Goal: Navigation & Orientation: Find specific page/section

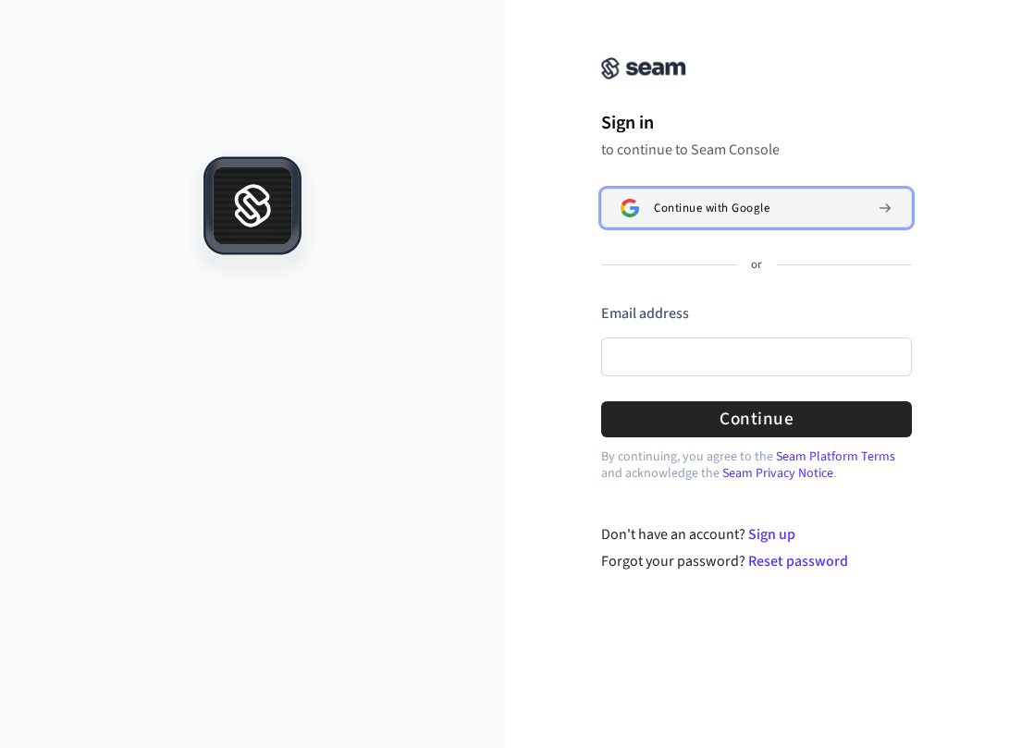
click at [680, 203] on span "Continue with Google" at bounding box center [712, 208] width 116 height 15
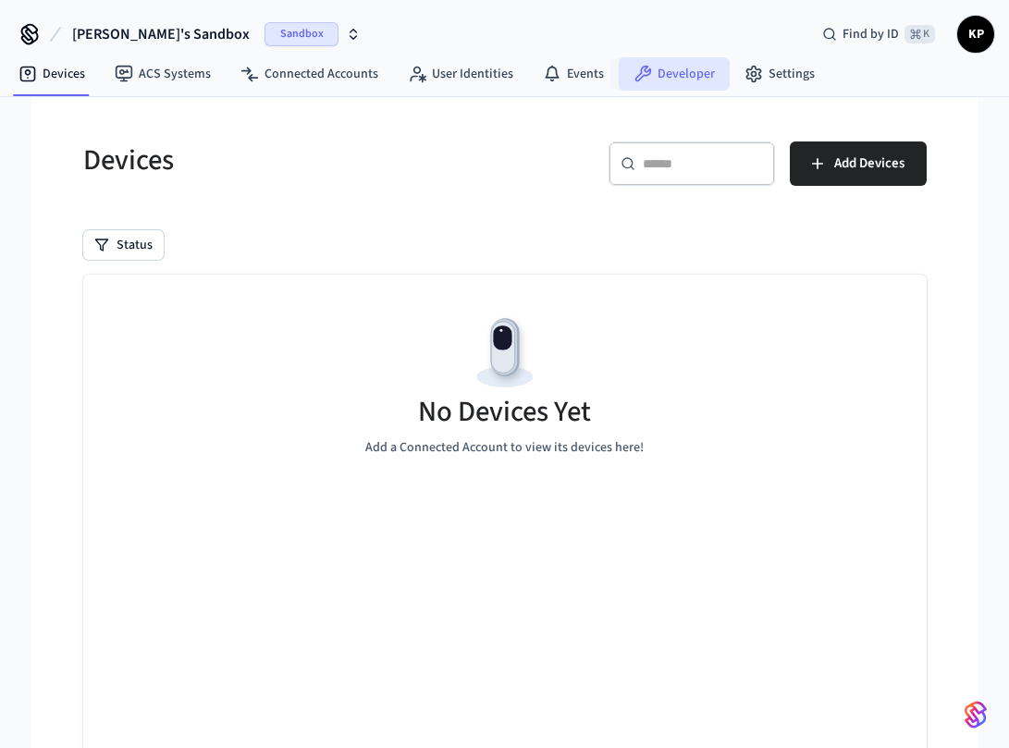
click at [639, 69] on icon at bounding box center [642, 74] width 18 height 18
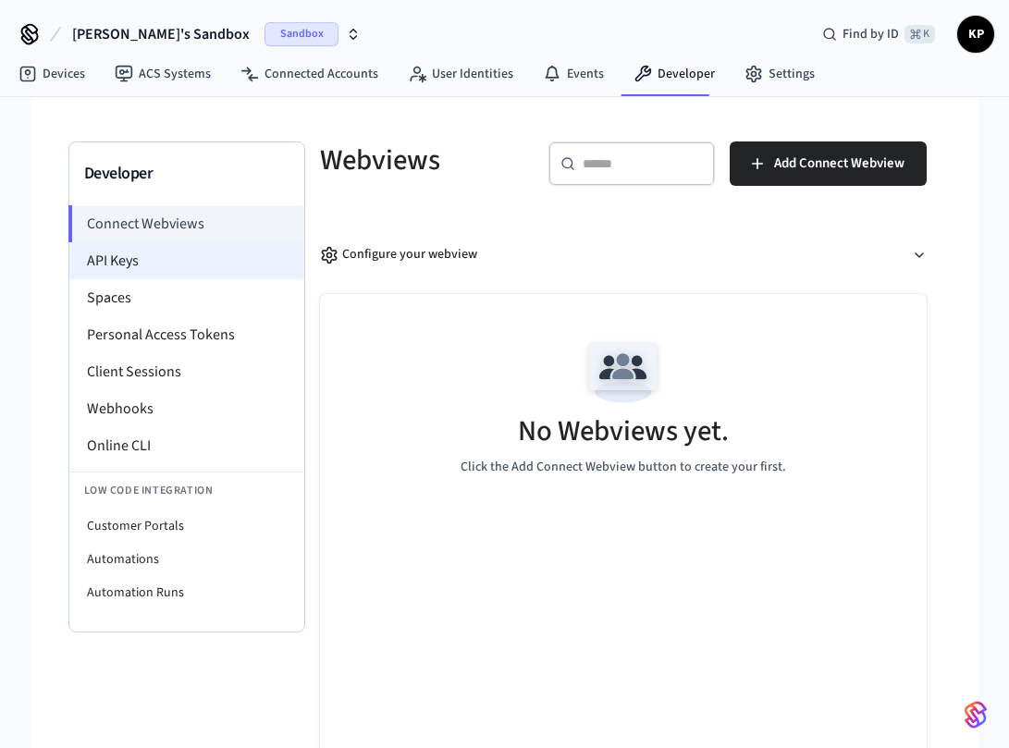
click at [196, 257] on li "API Keys" at bounding box center [186, 260] width 235 height 37
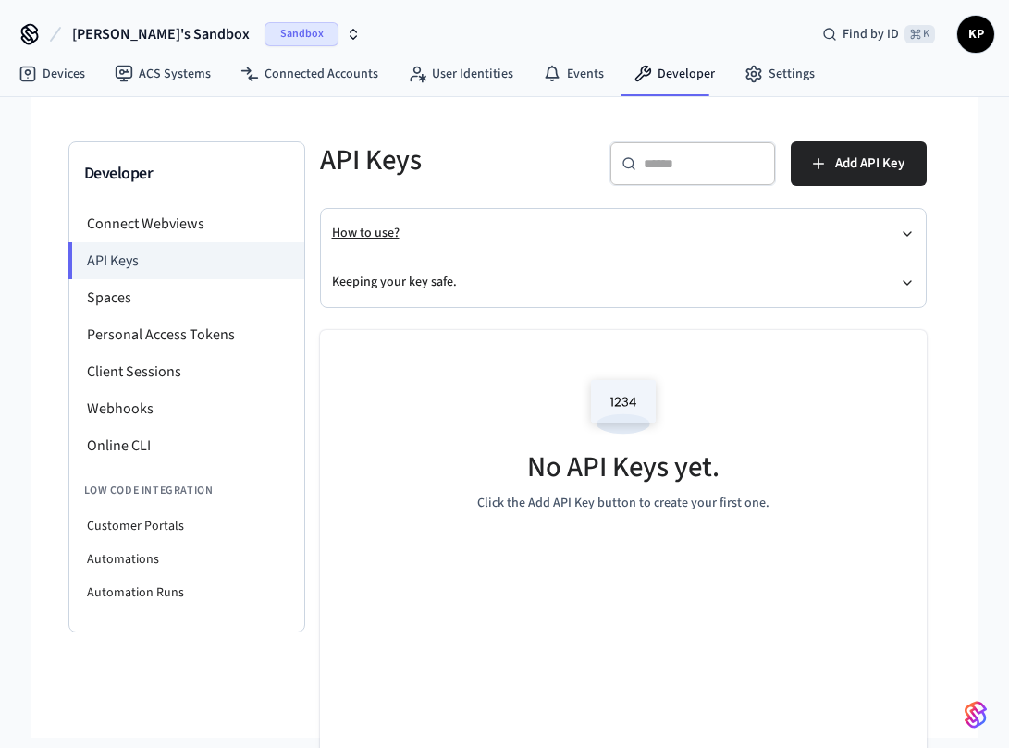
click at [442, 227] on button "How to use?" at bounding box center [623, 233] width 583 height 49
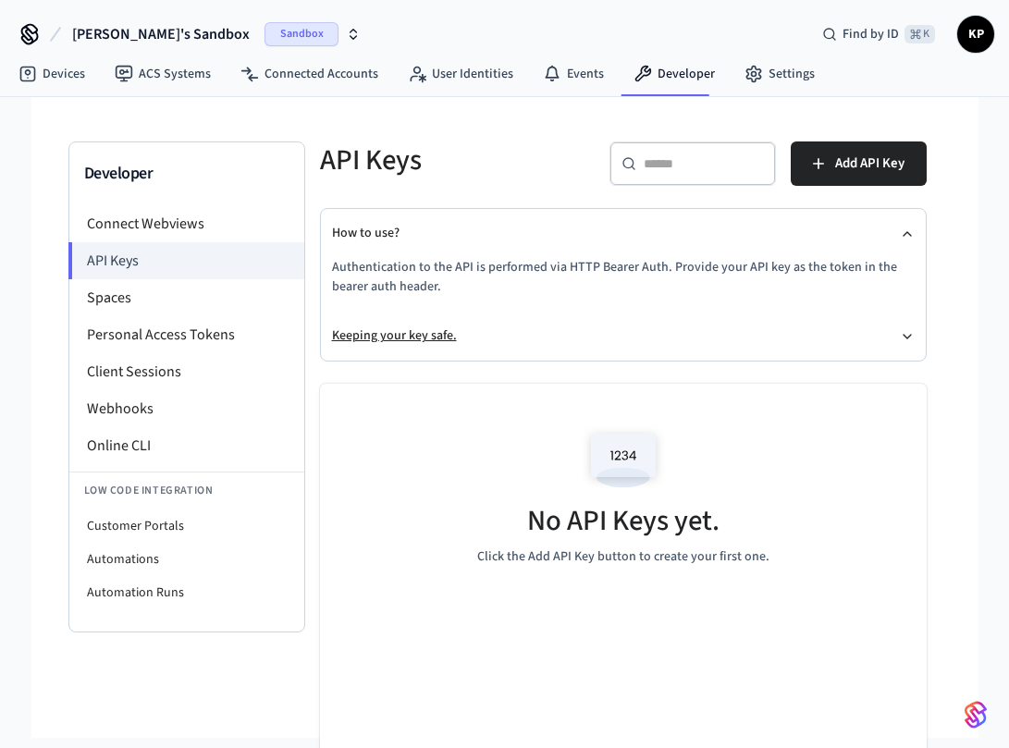
click at [443, 335] on button "Keeping your key safe." at bounding box center [623, 336] width 583 height 49
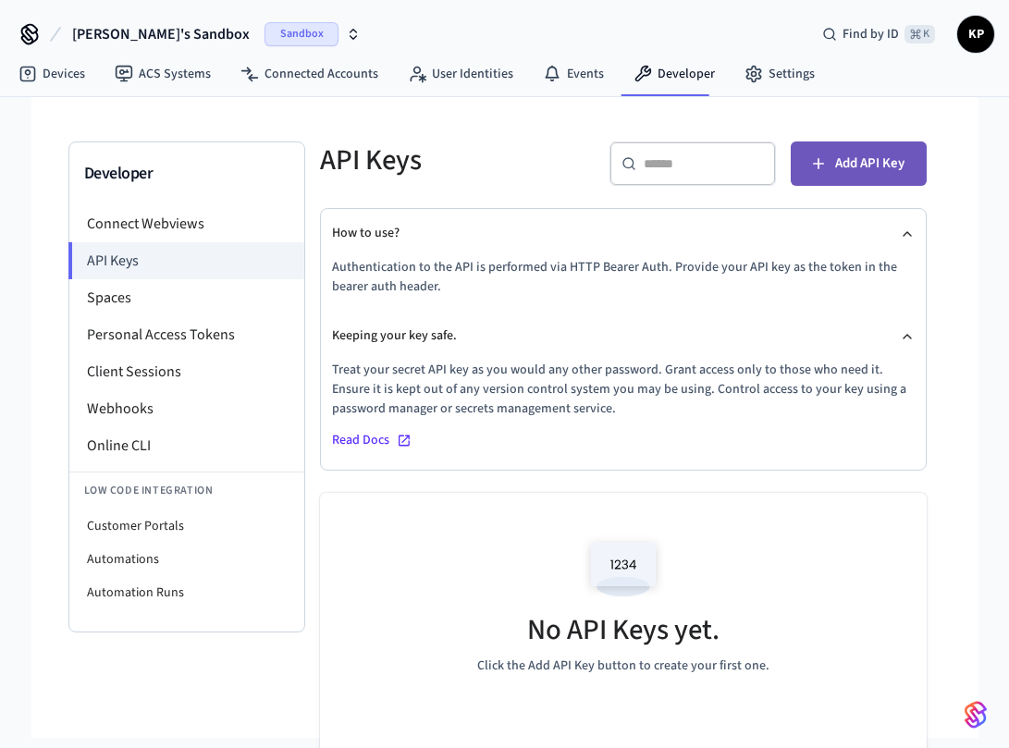
click at [853, 165] on span "Add API Key" at bounding box center [869, 164] width 69 height 24
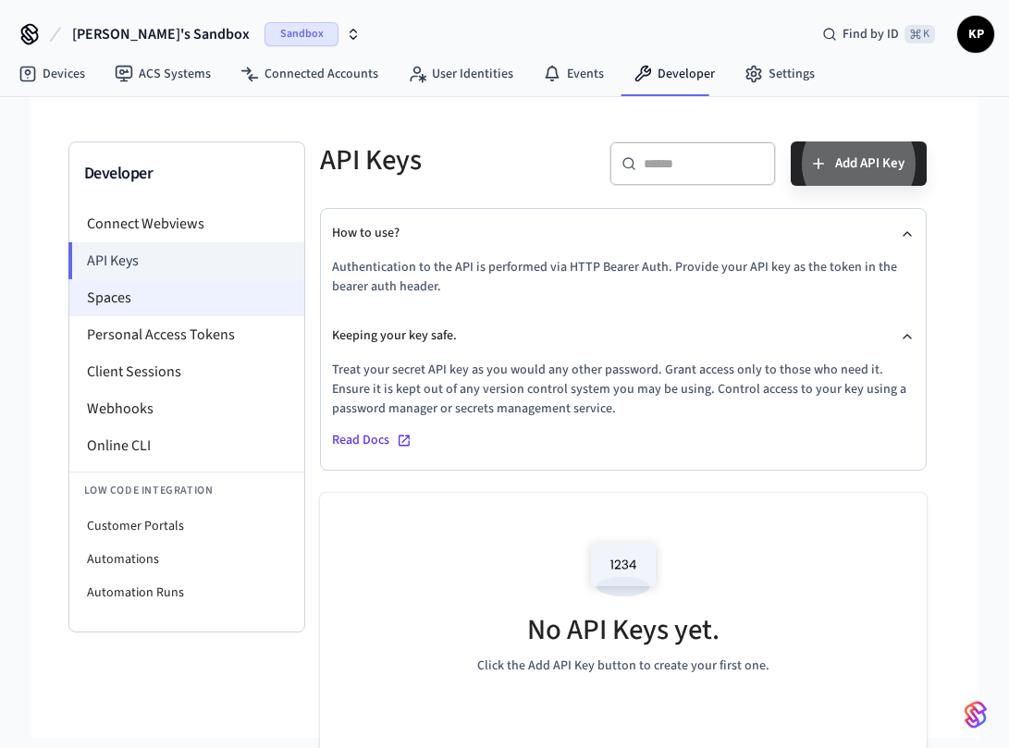
click at [179, 302] on li "Spaces" at bounding box center [186, 297] width 235 height 37
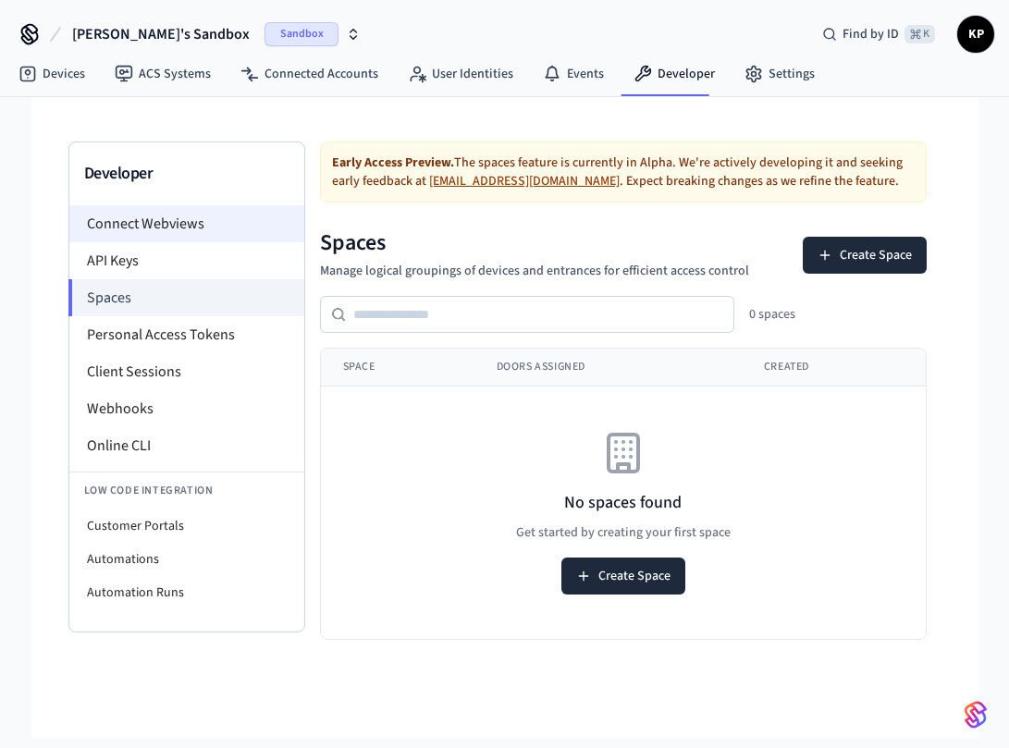
click at [172, 222] on li "Connect Webviews" at bounding box center [186, 223] width 235 height 37
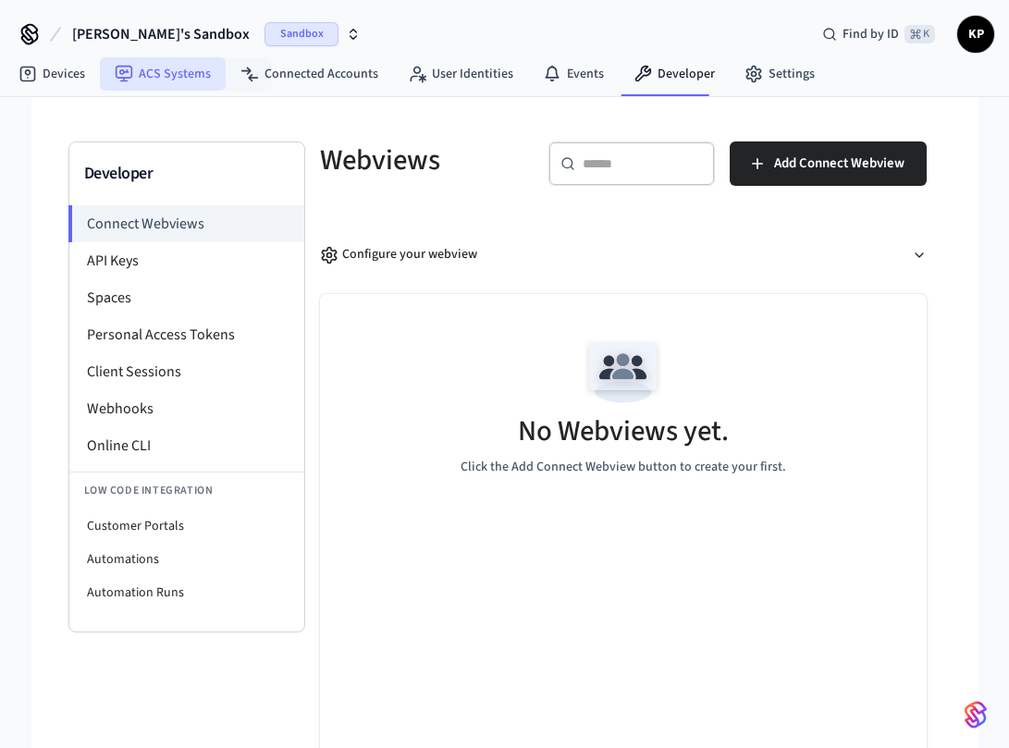
click at [192, 75] on link "ACS Systems" at bounding box center [163, 73] width 126 height 33
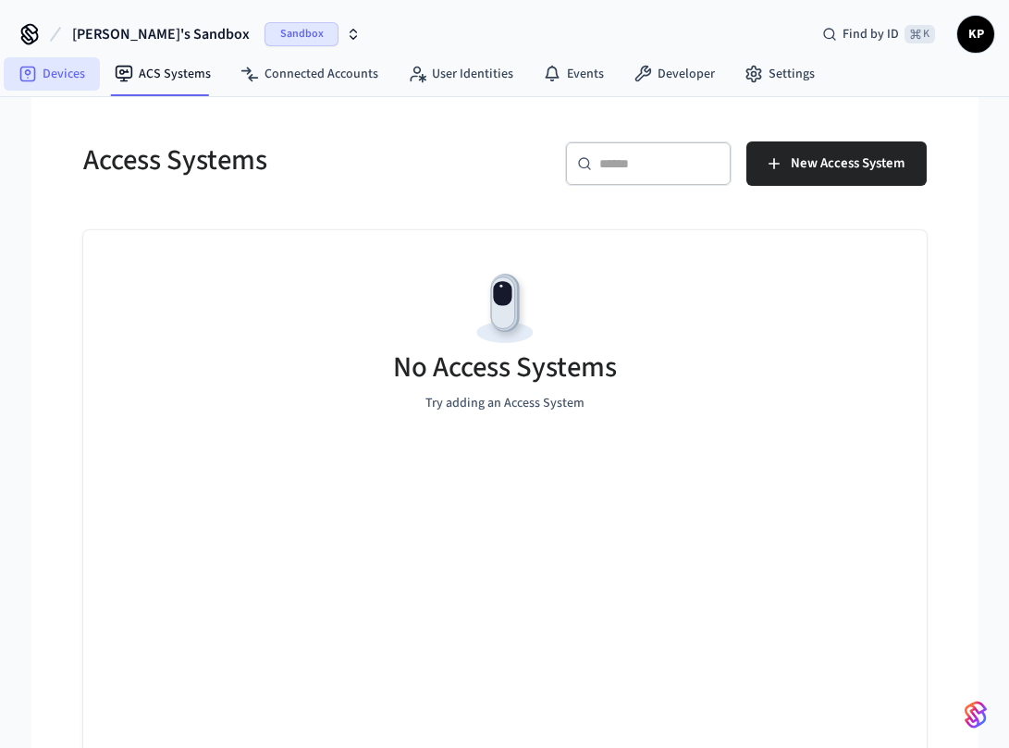
click at [57, 80] on link "Devices" at bounding box center [52, 73] width 96 height 33
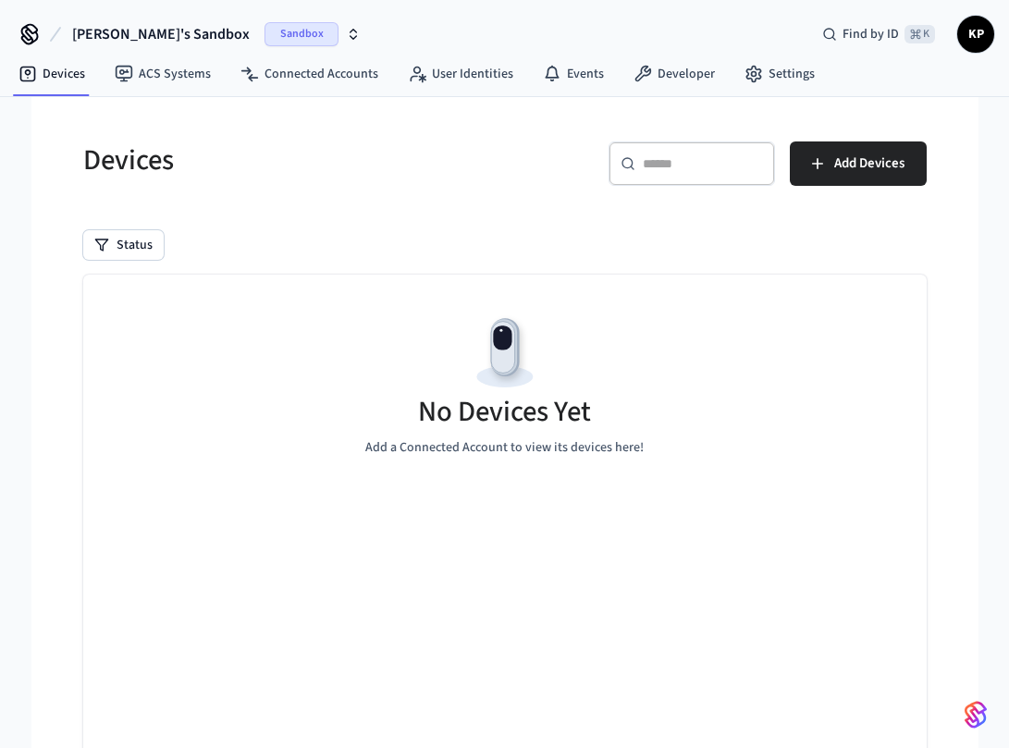
click at [350, 31] on icon "button" at bounding box center [353, 31] width 6 height 3
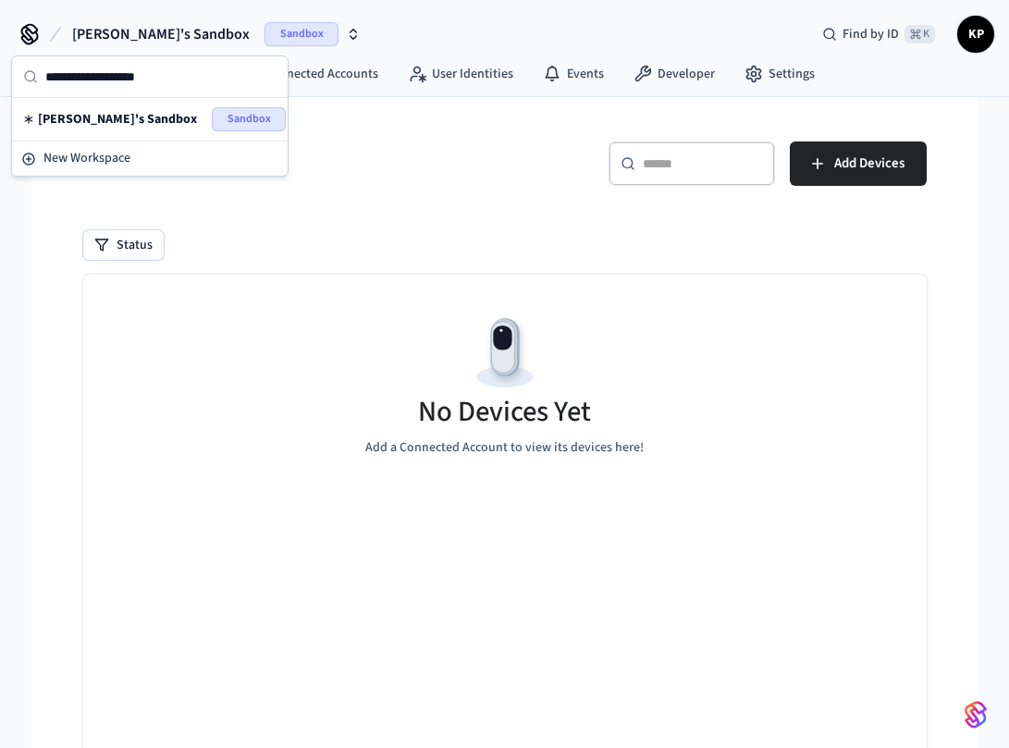
click at [314, 31] on div "Kyle's Sandbox Sandbox Find by ID ⌘ K KP" at bounding box center [504, 27] width 1009 height 54
